Goal: Check status: Check status

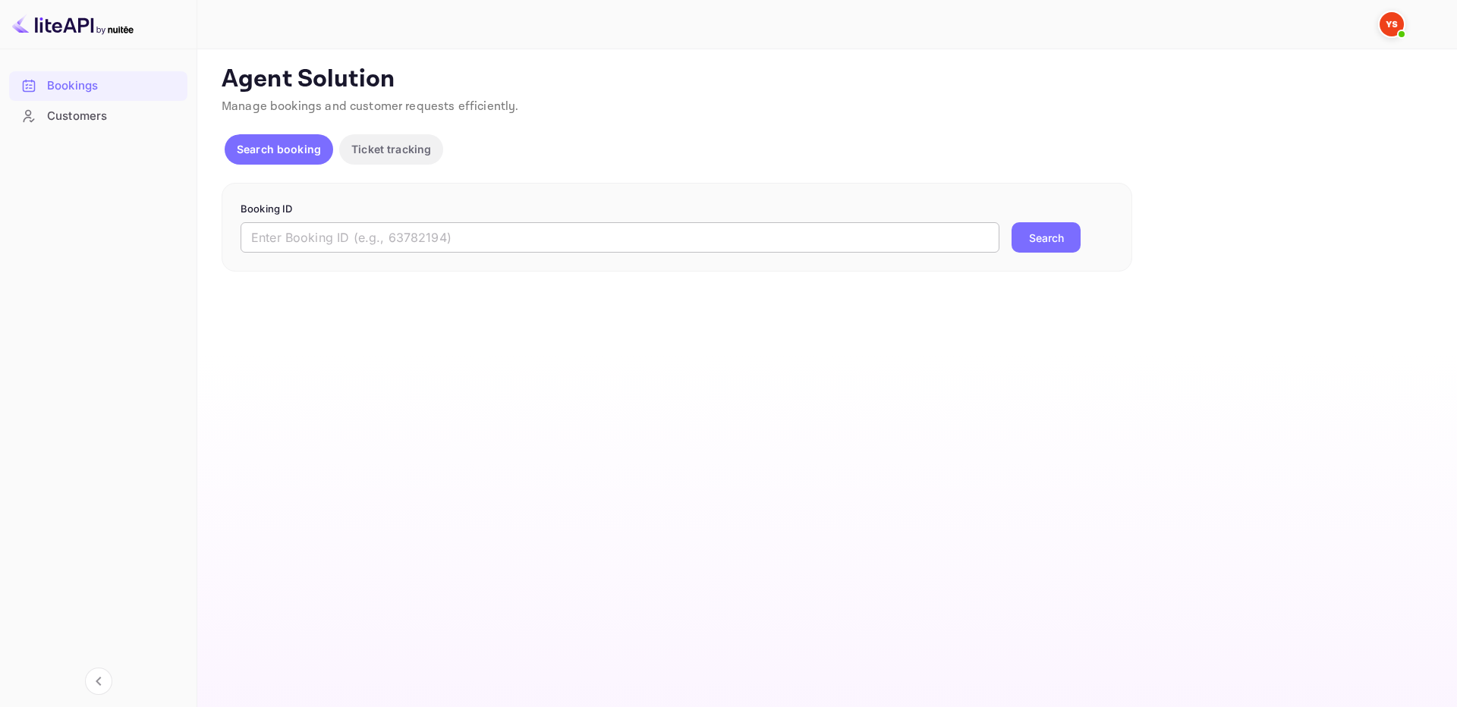
click at [901, 250] on input "text" at bounding box center [619, 237] width 759 height 30
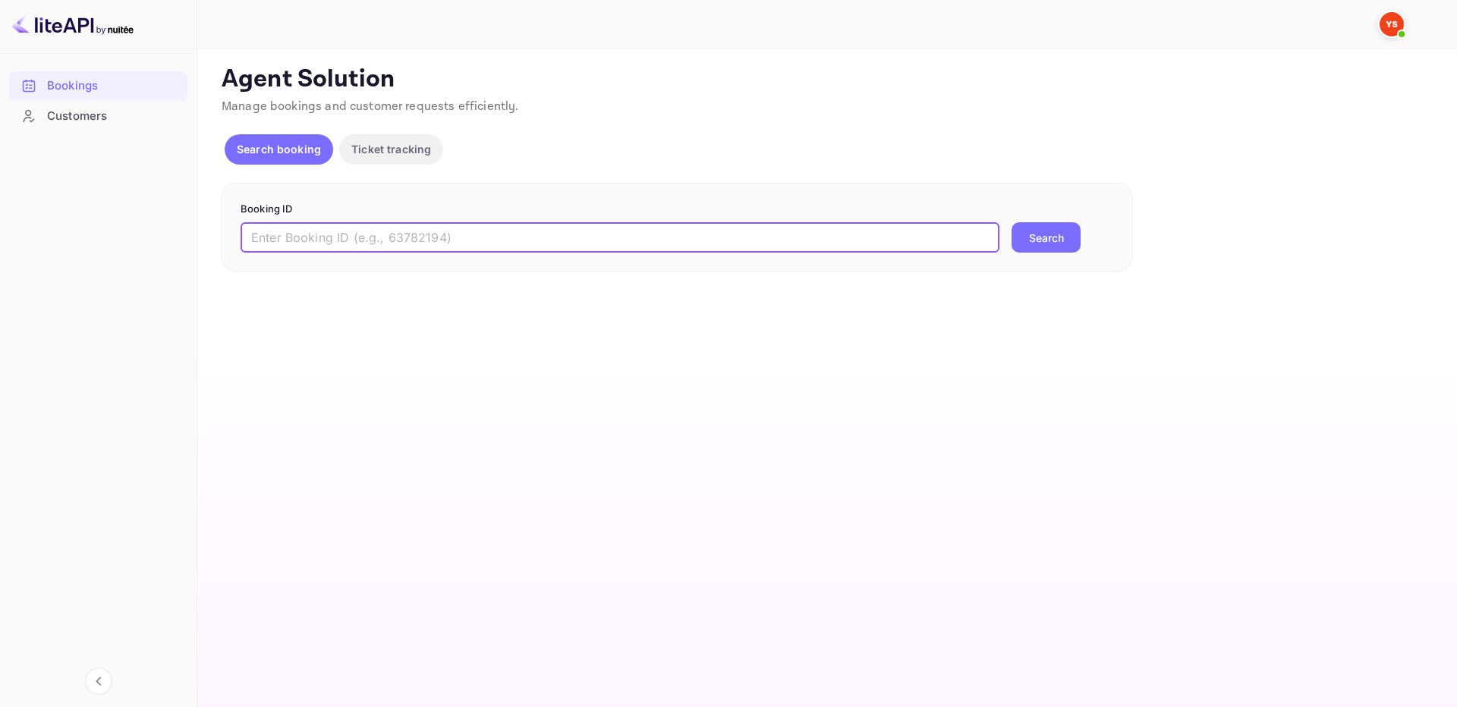
paste input "8358694"
drag, startPoint x: 256, startPoint y: 238, endPoint x: 205, endPoint y: 234, distance: 51.0
click at [206, 237] on div "Unsaved Changes Ticket Affiliate URL [URL][DOMAIN_NAME] Business partner name N…" at bounding box center [817, 160] width 1241 height 222
type input "8358694"
click at [1011, 222] on button "Search" at bounding box center [1045, 237] width 69 height 30
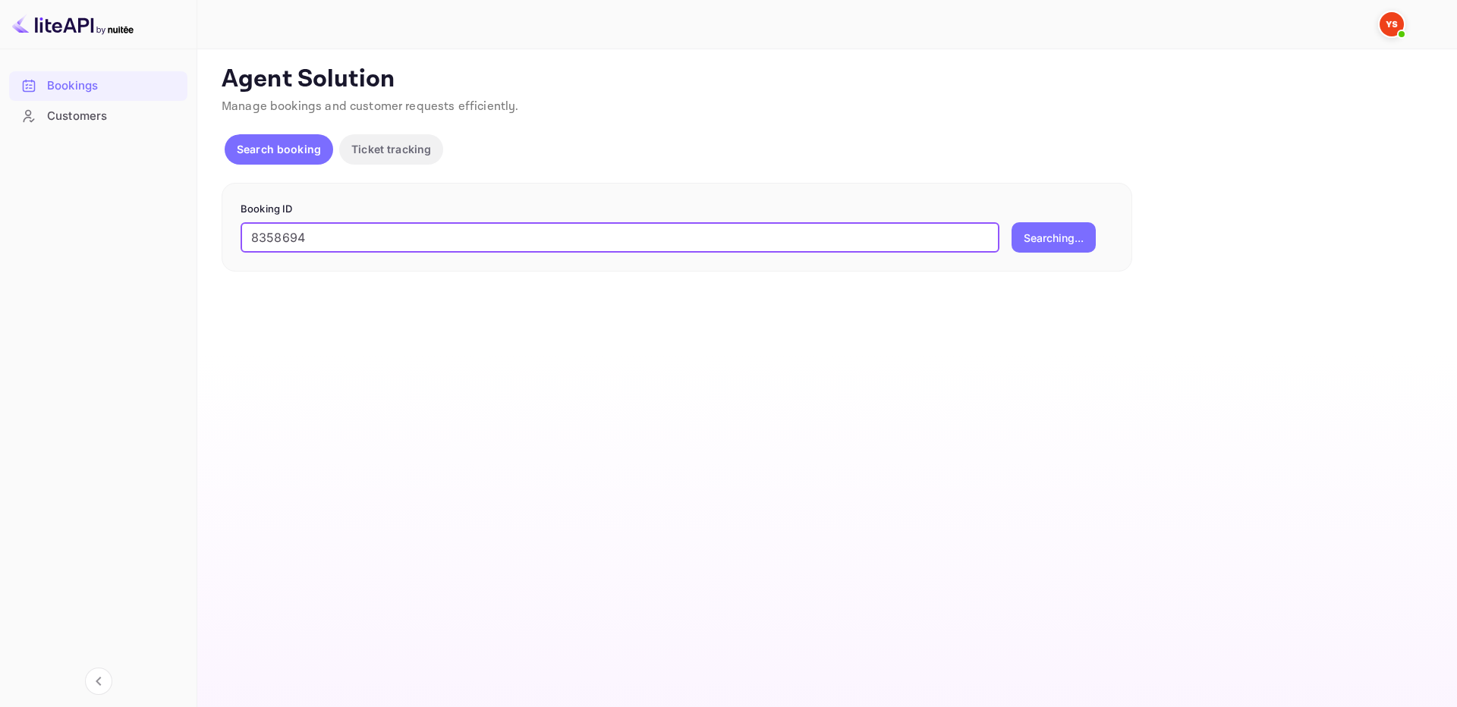
click at [1068, 237] on main "Unsaved Changes Ticket Affiliate URL [URL][DOMAIN_NAME] Business partner name N…" at bounding box center [826, 378] width 1259 height 658
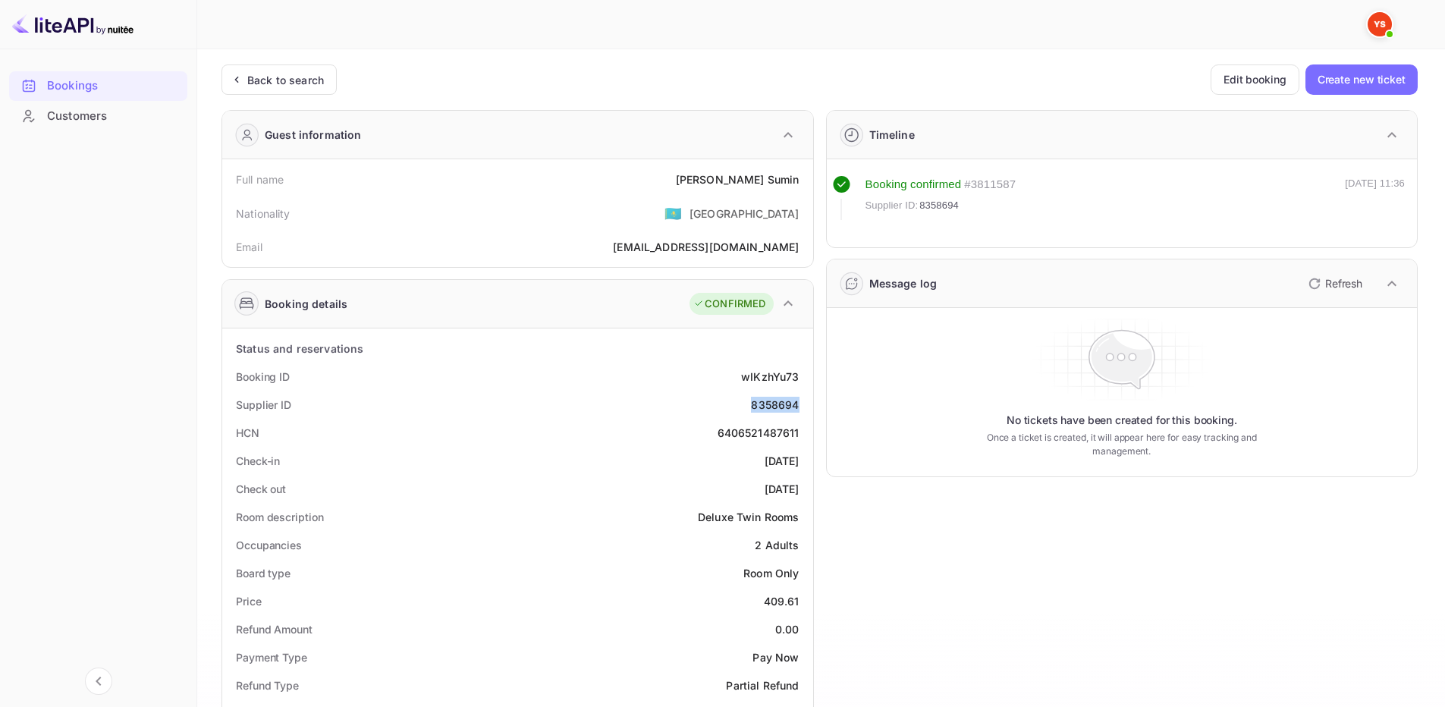
drag, startPoint x: 744, startPoint y: 409, endPoint x: 799, endPoint y: 410, distance: 54.6
click at [799, 410] on div "Supplier ID 8358694" at bounding box center [517, 405] width 579 height 28
copy div "8358694"
drag, startPoint x: 681, startPoint y: 173, endPoint x: 803, endPoint y: 187, distance: 122.2
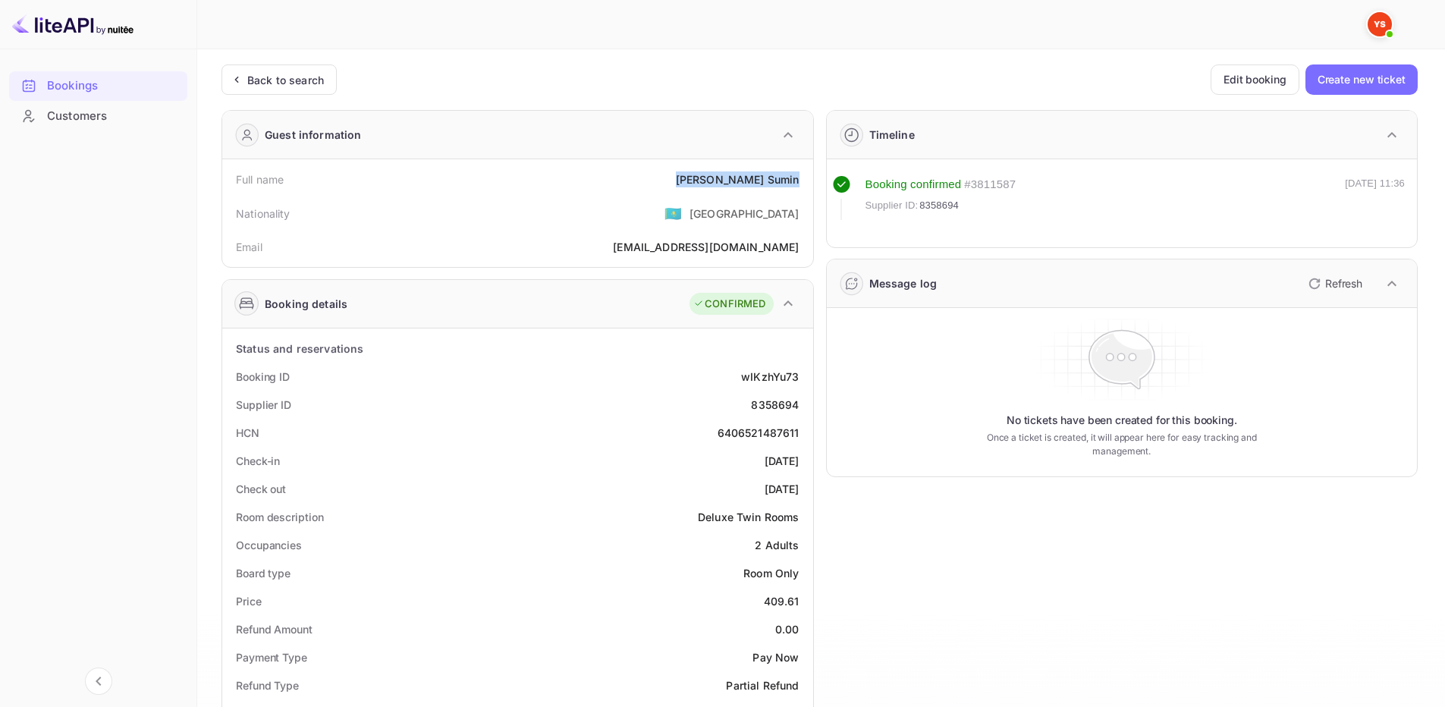
click at [803, 187] on div "Full name [PERSON_NAME]" at bounding box center [517, 179] width 579 height 28
copy div "[PERSON_NAME]"
drag, startPoint x: 760, startPoint y: 599, endPoint x: 807, endPoint y: 605, distance: 47.4
copy div "409.61"
